Goal: Answer question/provide support: Share knowledge or assist other users

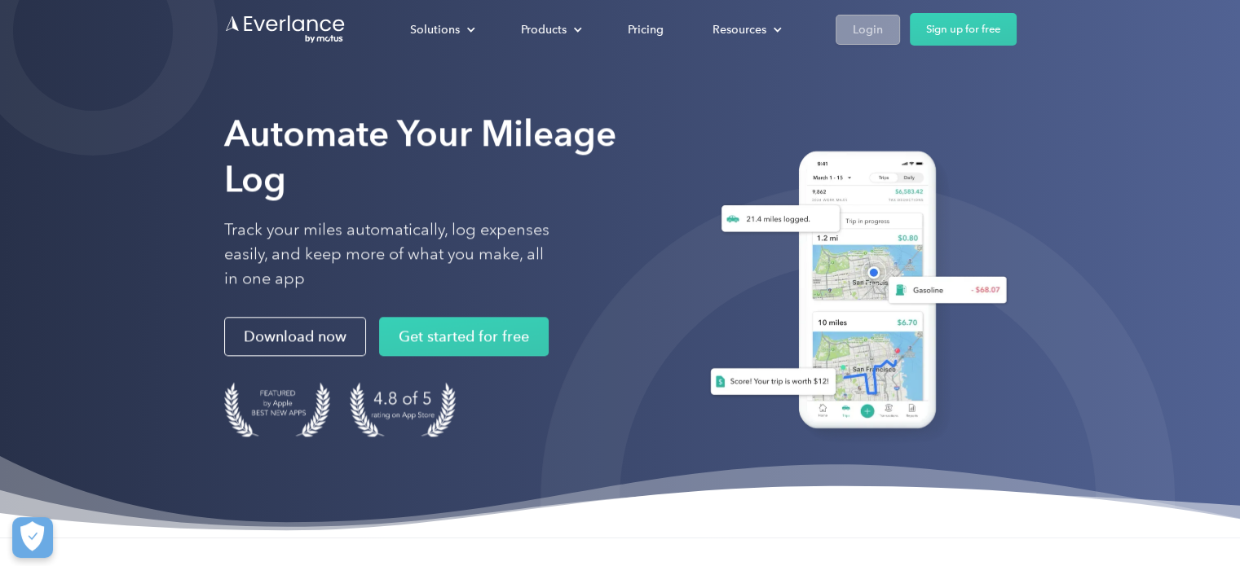
click at [893, 24] on link "Login" at bounding box center [867, 30] width 64 height 30
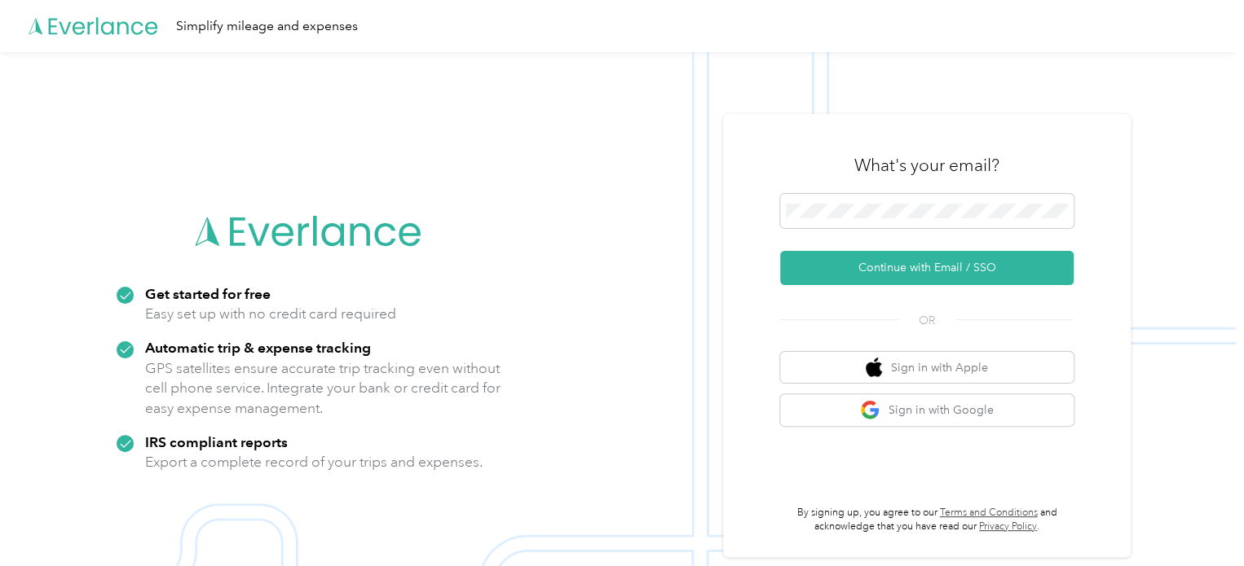
click at [942, 244] on form "Continue with Email / SSO" at bounding box center [926, 239] width 293 height 91
click at [933, 229] on div at bounding box center [926, 214] width 293 height 40
click at [929, 224] on span at bounding box center [926, 211] width 293 height 34
click at [910, 249] on form "Continue with Email / SSO" at bounding box center [926, 239] width 293 height 91
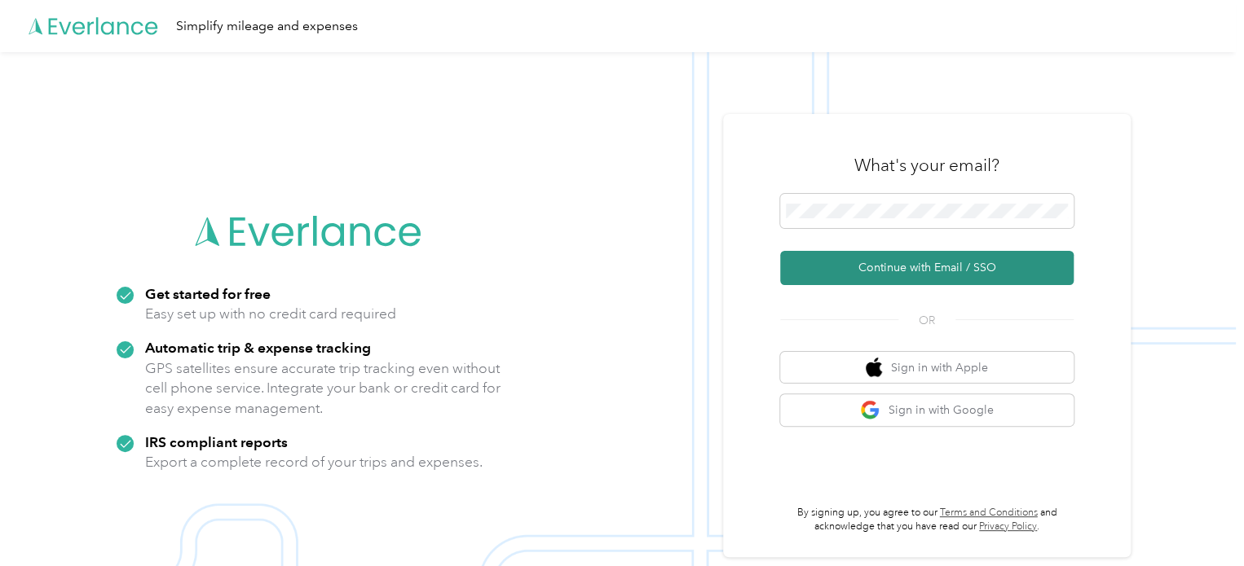
click at [906, 262] on button "Continue with Email / SSO" at bounding box center [926, 268] width 293 height 34
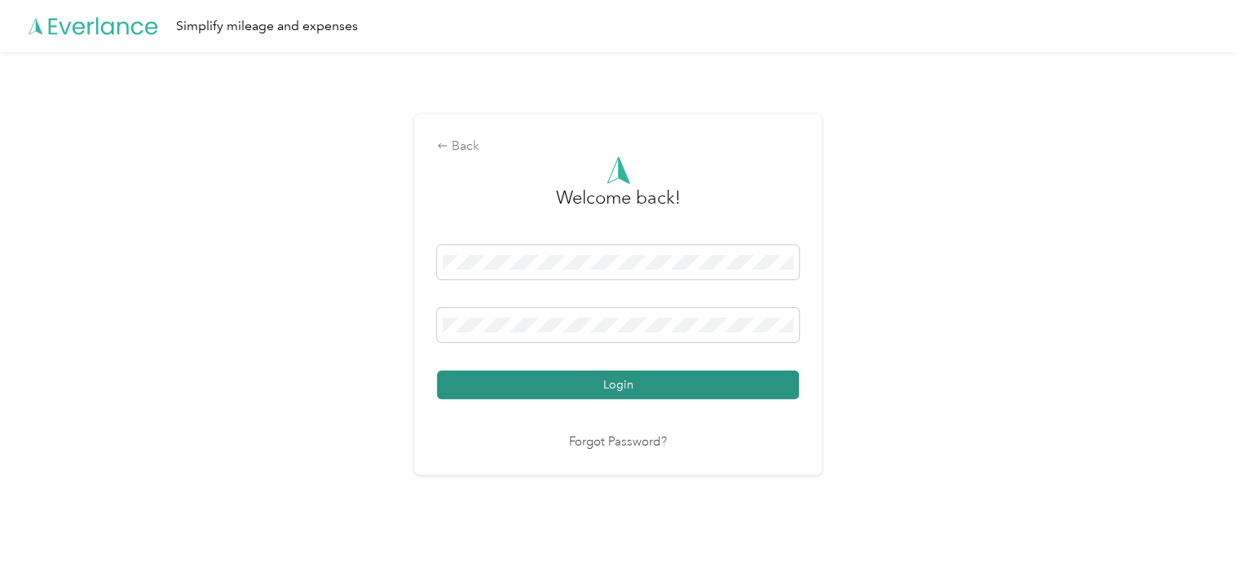
click at [475, 390] on button "Login" at bounding box center [618, 385] width 362 height 29
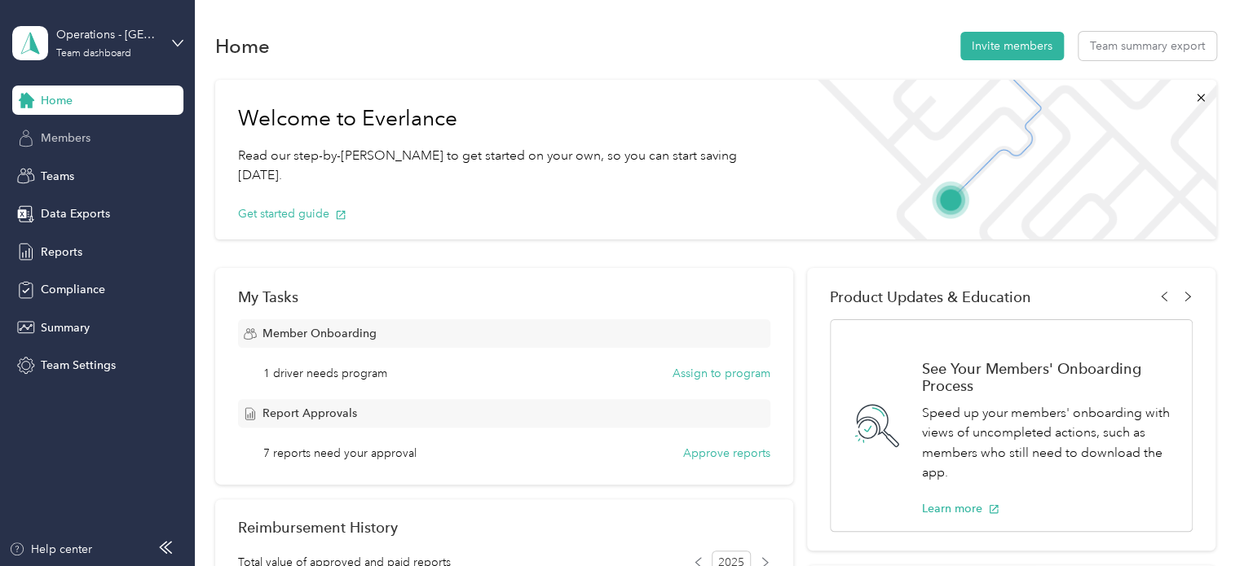
click at [71, 145] on span "Members" at bounding box center [66, 138] width 50 height 17
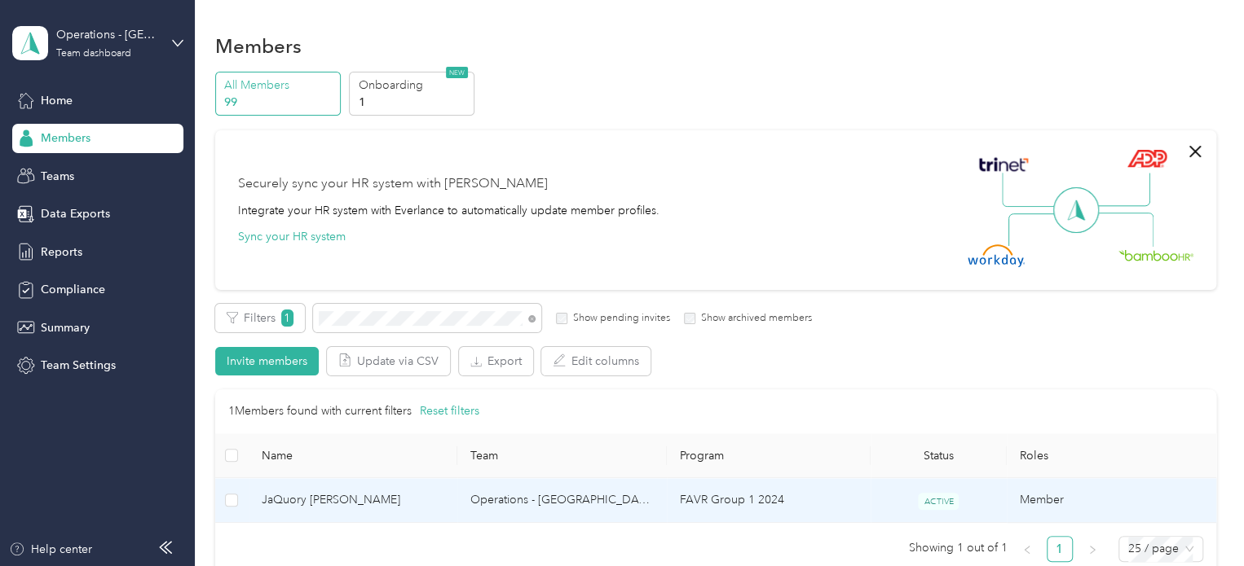
click at [326, 496] on span "JaQuory [PERSON_NAME]" at bounding box center [353, 500] width 183 height 18
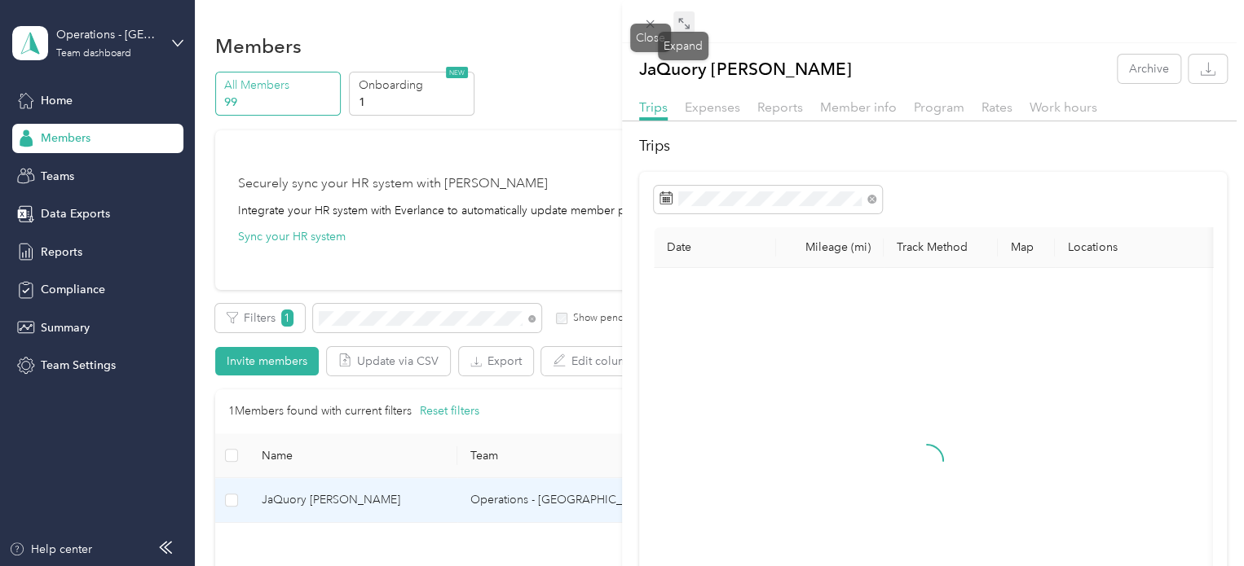
click at [685, 21] on icon at bounding box center [683, 23] width 13 height 13
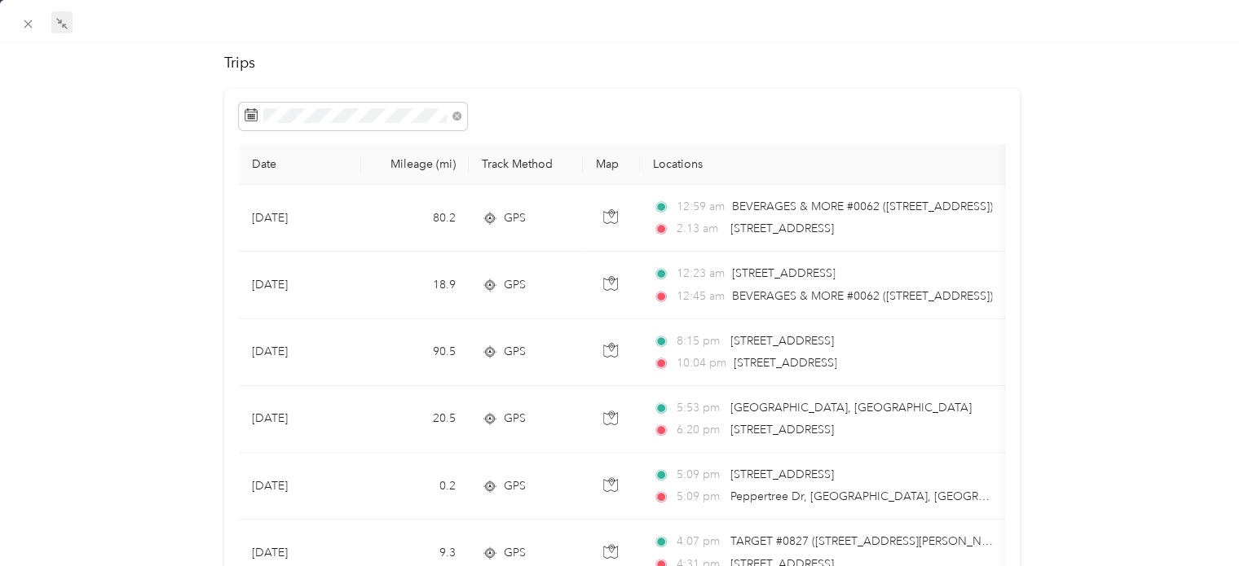
scroll to position [81, 0]
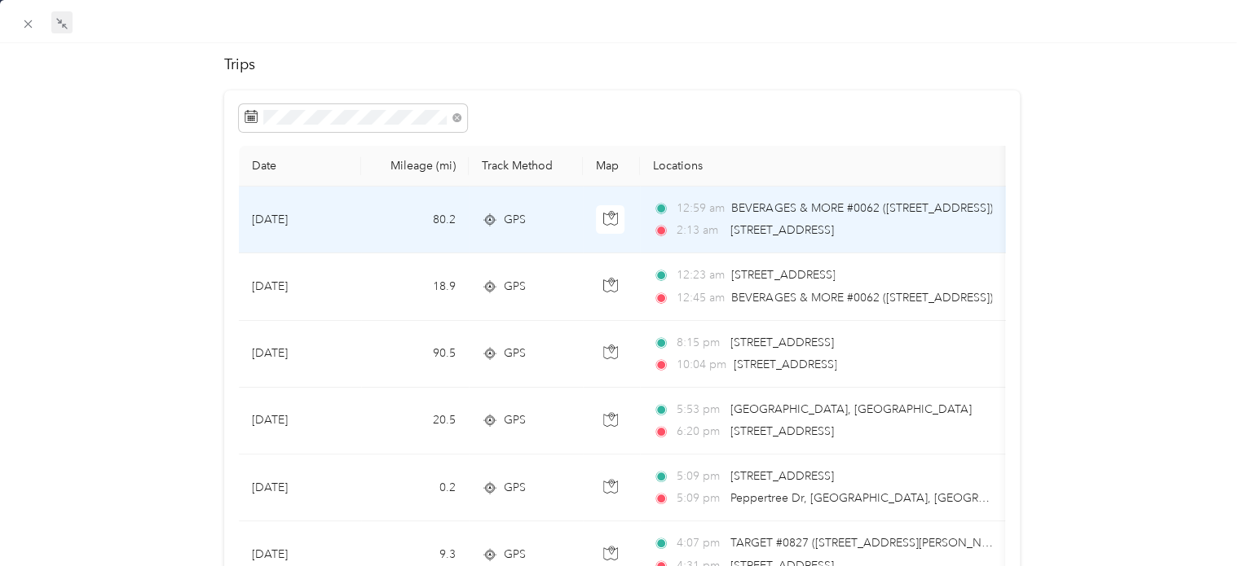
click at [900, 236] on div "2:13 am [STREET_ADDRESS]" at bounding box center [824, 231] width 342 height 18
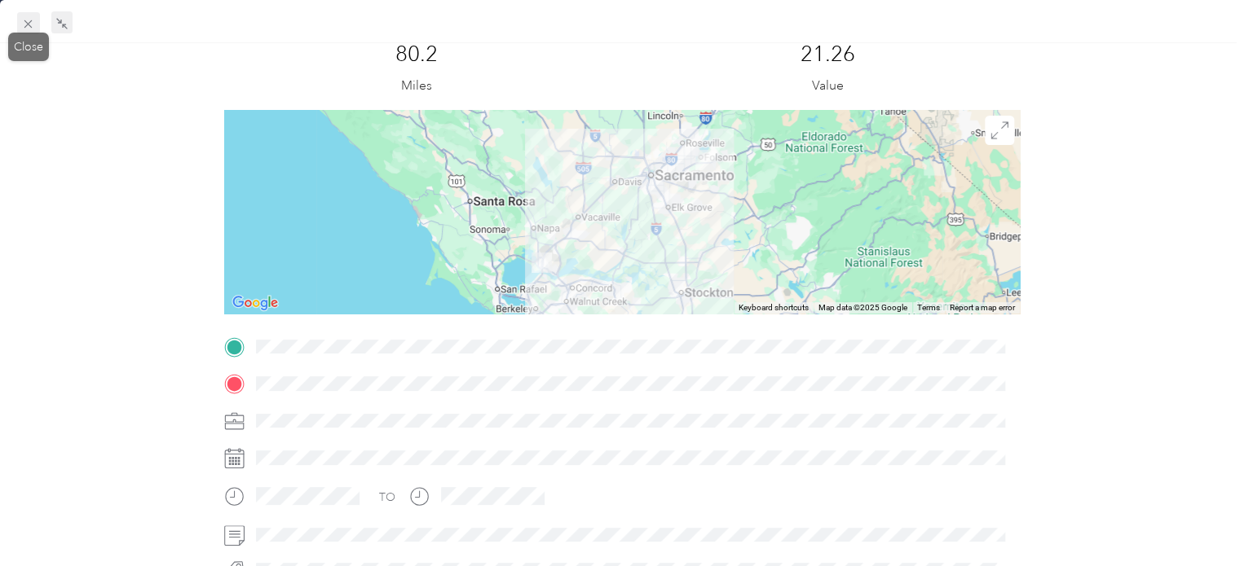
click at [24, 29] on icon at bounding box center [28, 24] width 14 height 14
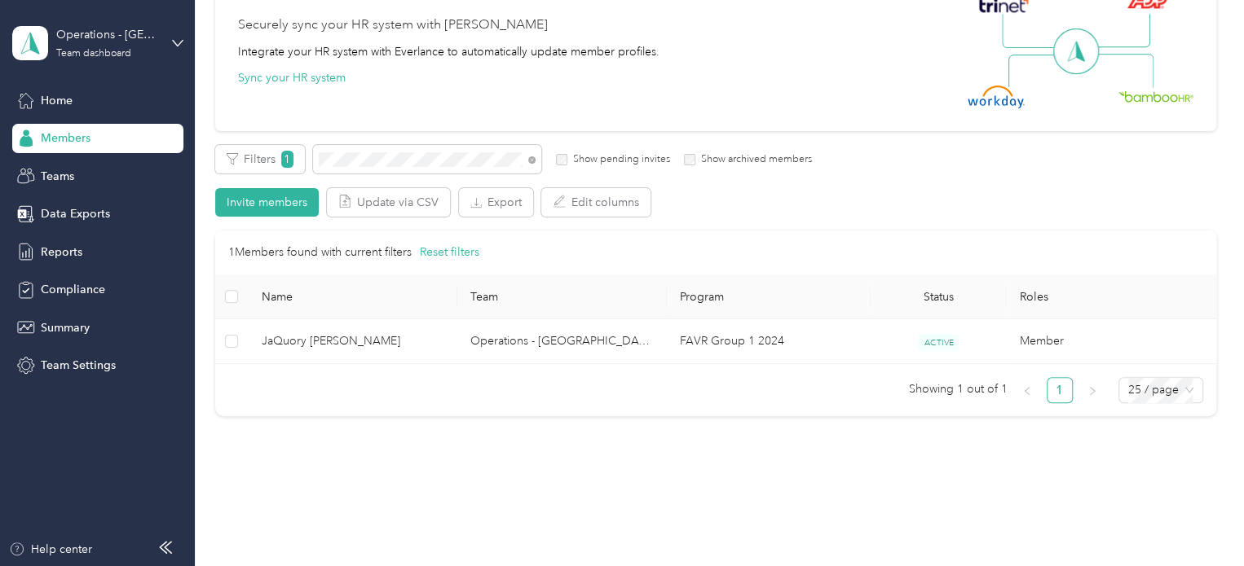
scroll to position [163, 0]
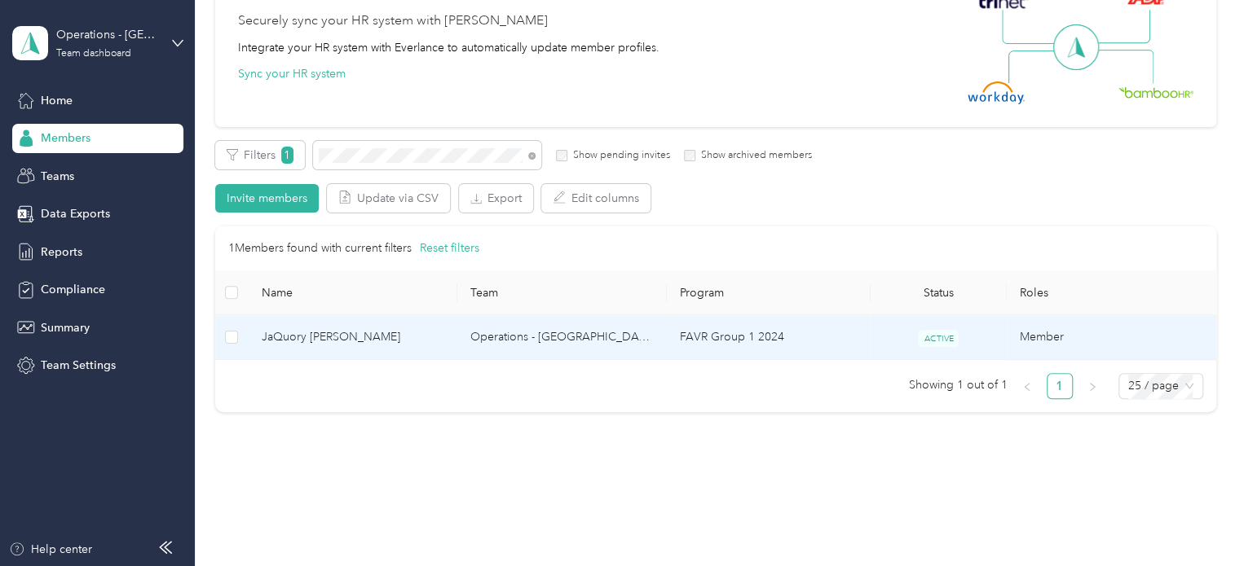
click at [271, 340] on span "JaQuory [PERSON_NAME]" at bounding box center [353, 337] width 183 height 18
